Goal: Information Seeking & Learning: Learn about a topic

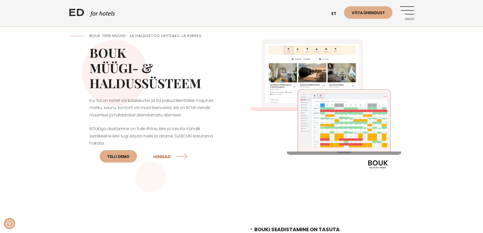
click at [414, 12] on div "ED HOTELS et EN Võta ühendust Menüü" at bounding box center [241, 13] width 355 height 27
click at [409, 12] on link "Menüü" at bounding box center [407, 13] width 14 height 14
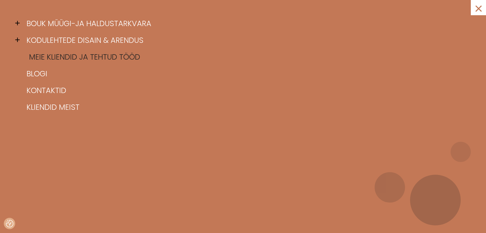
click at [32, 52] on link "Meie kliendid ja tehtud tööd" at bounding box center [249, 57] width 448 height 17
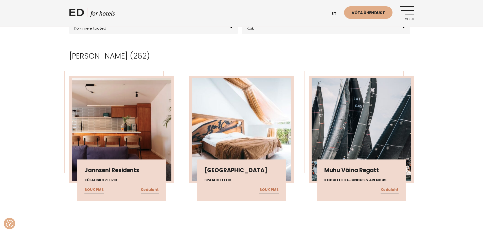
scroll to position [168, 0]
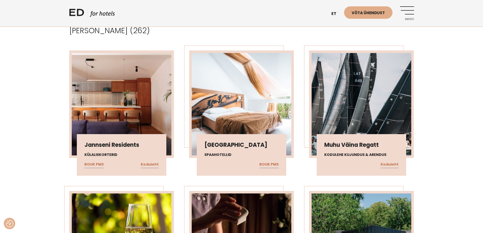
drag, startPoint x: 113, startPoint y: 144, endPoint x: 132, endPoint y: 149, distance: 19.8
click at [113, 144] on h3 "Jannseni Residents" at bounding box center [121, 145] width 74 height 7
click at [157, 166] on link "Koduleht" at bounding box center [150, 164] width 18 height 7
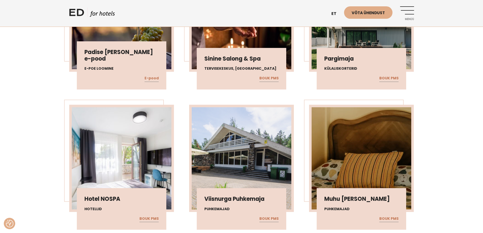
scroll to position [370, 0]
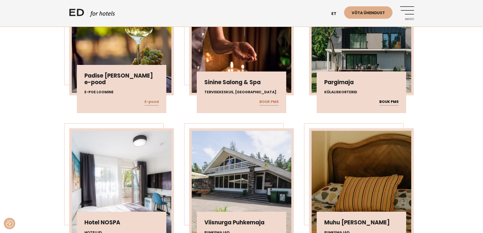
click at [391, 102] on link "BOUK PMS" at bounding box center [388, 102] width 19 height 7
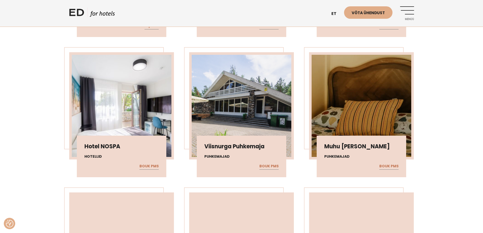
scroll to position [472, 0]
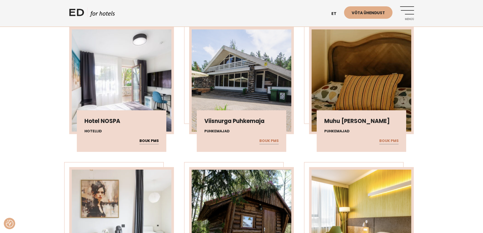
click at [152, 142] on link "BOUK PMS" at bounding box center [148, 141] width 19 height 7
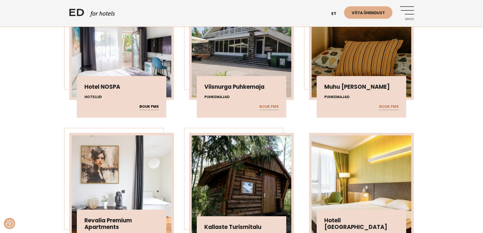
scroll to position [497, 0]
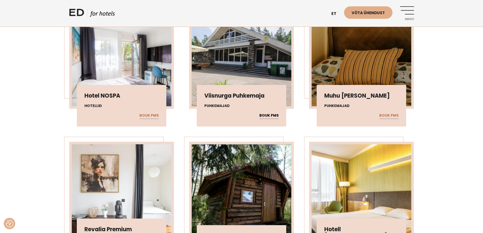
click at [277, 117] on link "BOUK PMS" at bounding box center [268, 115] width 19 height 7
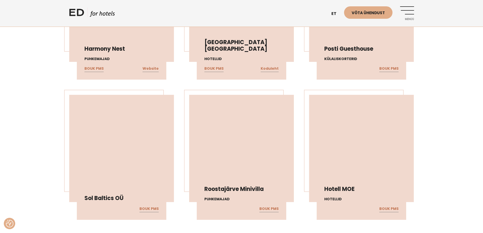
scroll to position [1697, 0]
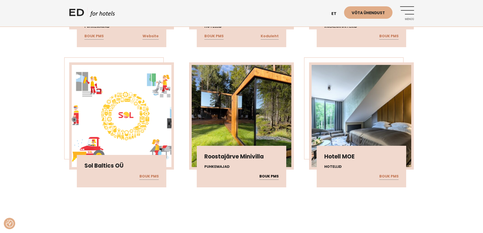
click at [267, 176] on link "BOUK PMS" at bounding box center [268, 176] width 19 height 7
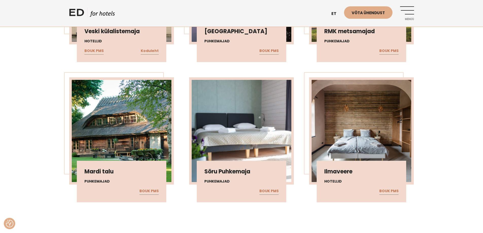
scroll to position [1393, 0]
